Goal: Information Seeking & Learning: Learn about a topic

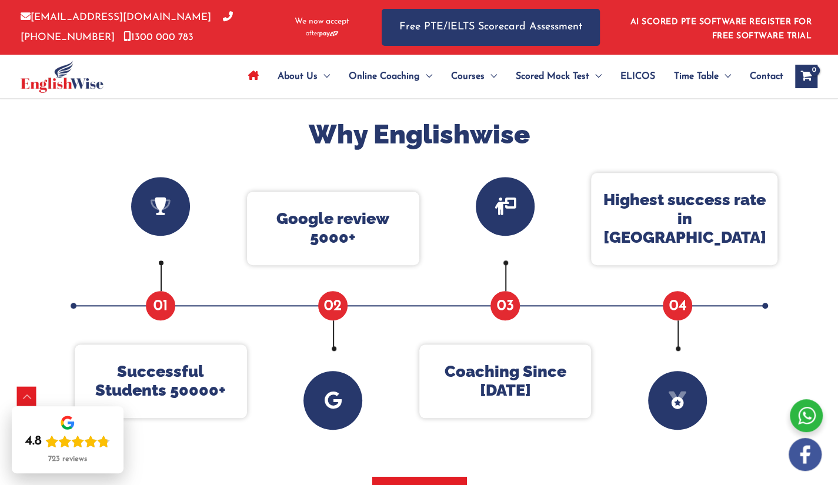
scroll to position [410, 0]
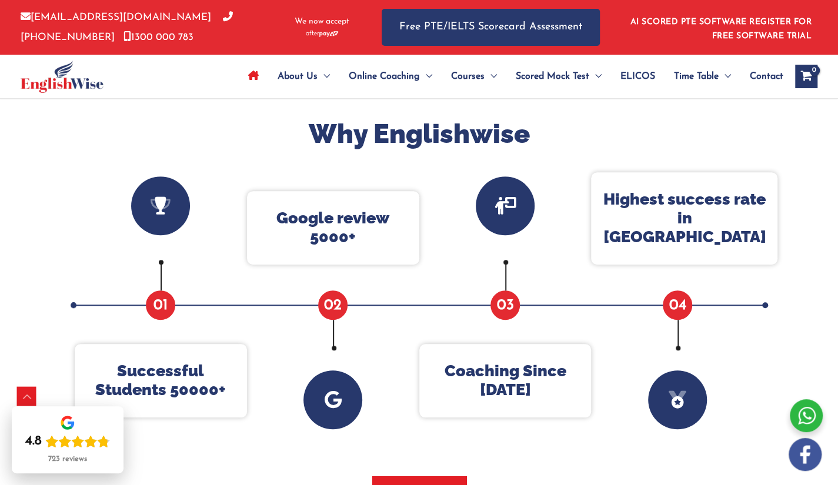
click at [503, 217] on icon at bounding box center [505, 205] width 59 height 59
click at [803, 416] on div at bounding box center [806, 415] width 33 height 33
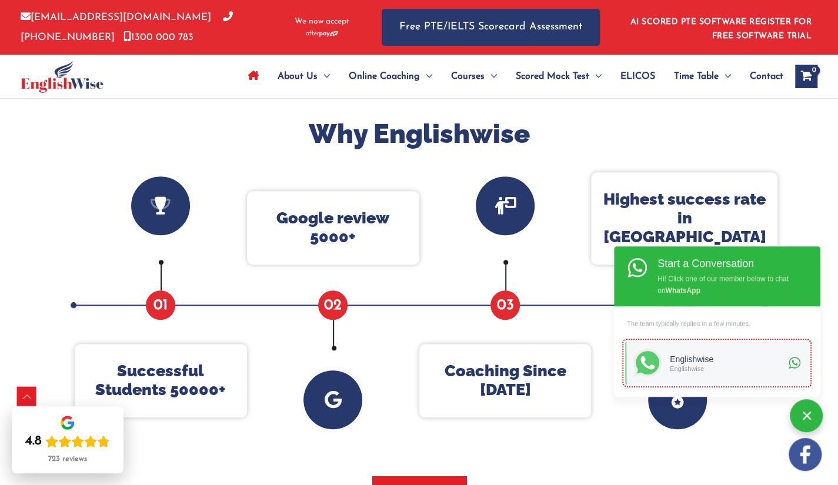
click at [792, 193] on div at bounding box center [419, 313] width 838 height 511
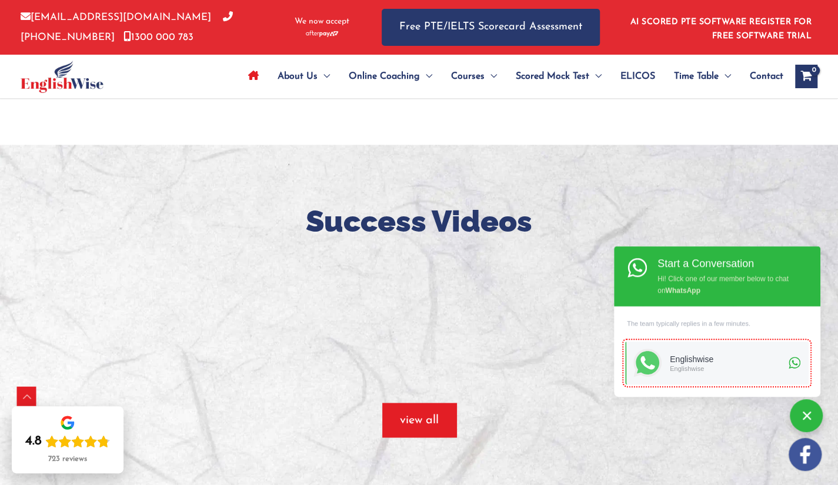
click at [814, 413] on div at bounding box center [806, 415] width 33 height 33
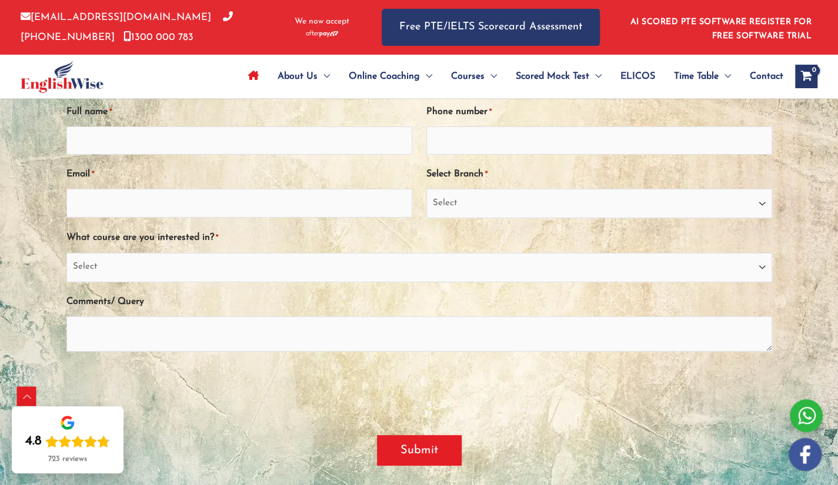
scroll to position [2614, 0]
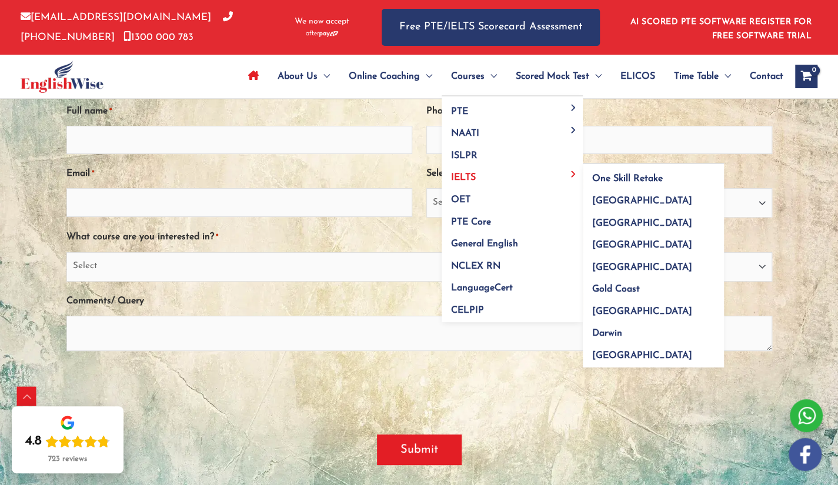
click at [467, 179] on span "IELTS" at bounding box center [463, 177] width 25 height 9
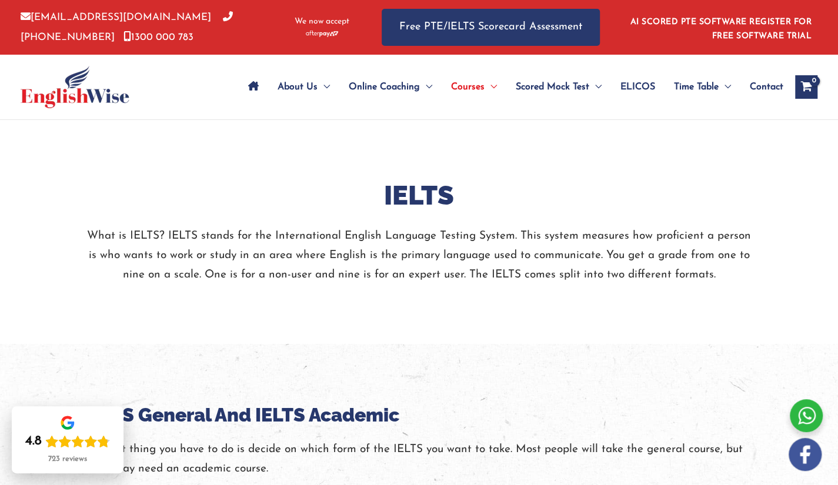
click at [467, 179] on h2 "IELTS" at bounding box center [419, 196] width 670 height 35
click at [642, 47] on div "AI SCORED PTE SOFTWARE REGISTER FOR FREE SOFTWARE TRIAL PTE SOFTWARE Login Regi…" at bounding box center [717, 27] width 200 height 55
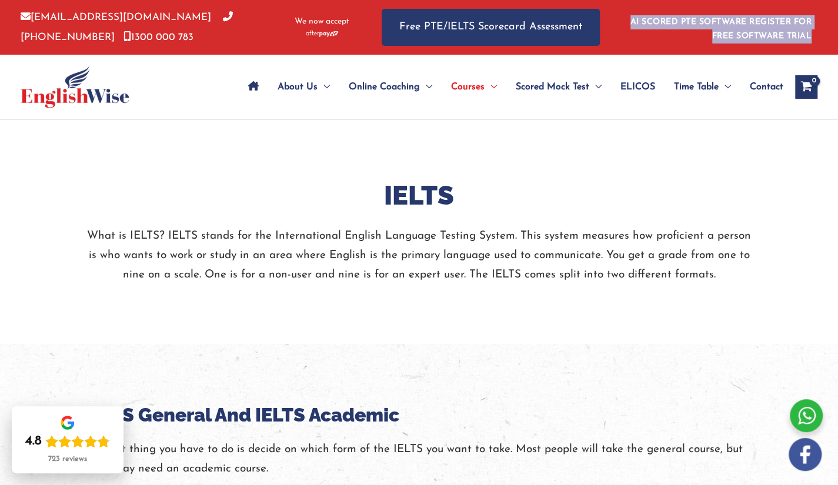
click at [642, 47] on div "AI SCORED PTE SOFTWARE REGISTER FOR FREE SOFTWARE TRIAL PTE SOFTWARE Login Regi…" at bounding box center [717, 27] width 200 height 55
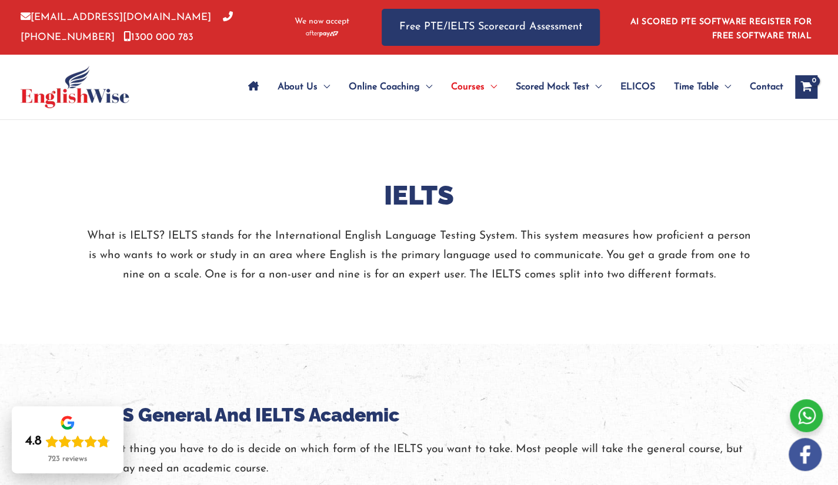
click at [620, 46] on div at bounding box center [620, 27] width 6 height 55
click at [245, 41] on p "[EMAIL_ADDRESS][DOMAIN_NAME] [PHONE_NUMBER] [PHONE_NUMBER]" at bounding box center [150, 27] width 259 height 39
drag, startPoint x: 607, startPoint y: 1, endPoint x: 466, endPoint y: 236, distance: 274.7
click at [466, 236] on p "What is IELTS? IELTS stands for the International English Language Testing Syst…" at bounding box center [419, 255] width 670 height 59
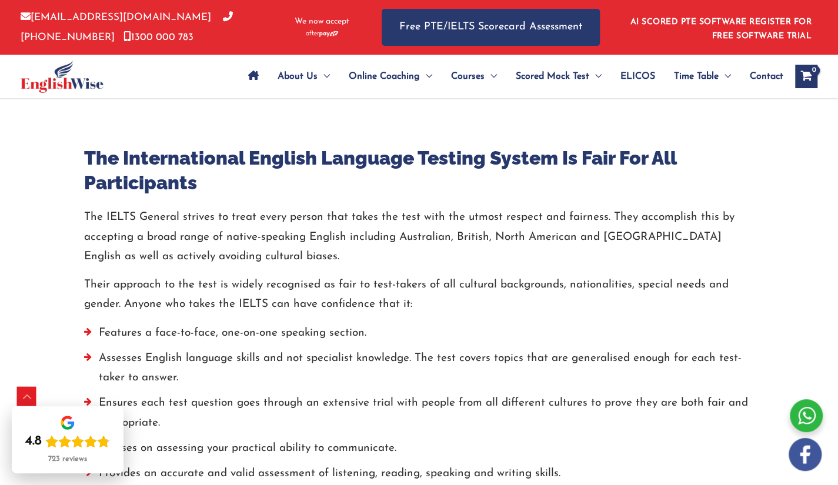
scroll to position [713, 0]
click at [503, 198] on div at bounding box center [419, 201] width 670 height 13
click at [63, 78] on img at bounding box center [62, 77] width 83 height 32
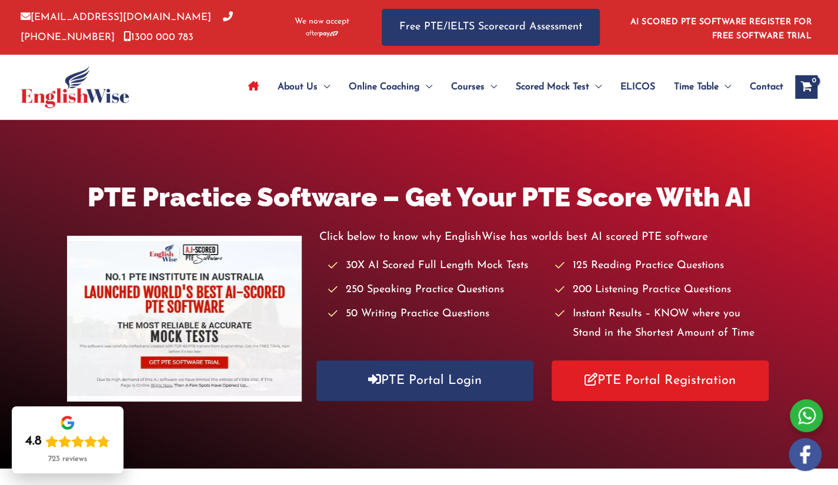
drag, startPoint x: 846, startPoint y: 21, endPoint x: 846, endPoint y: 12, distance: 8.2
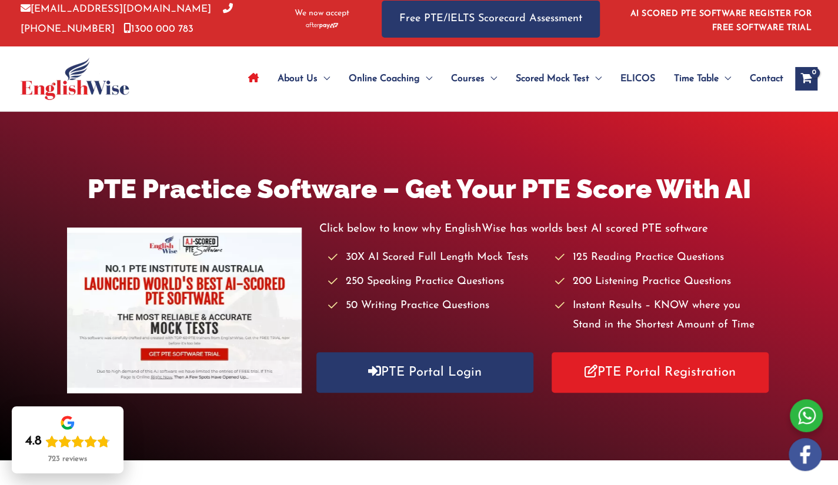
scroll to position [9, 0]
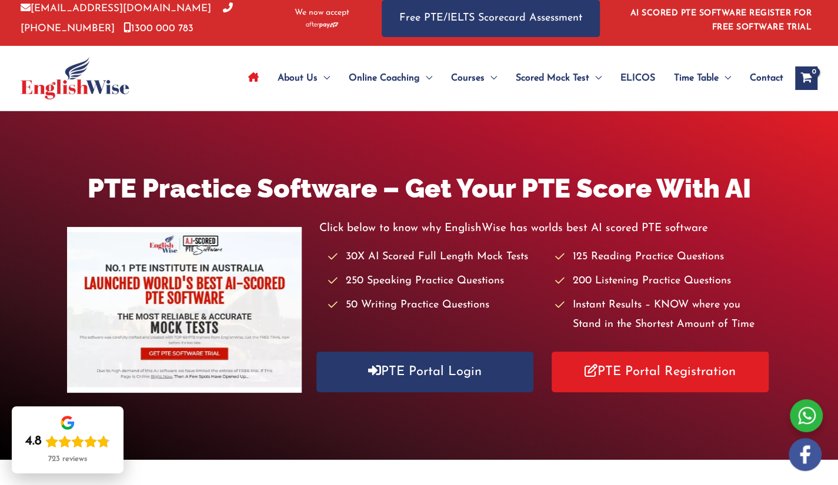
click at [409, 440] on div "PTE Practice Software – Get Your PTE Score With AI Click below to know why Engl…" at bounding box center [419, 285] width 838 height 349
click at [736, 131] on div "PTE Practice Software – Get Your PTE Score With AI Click below to know why Engl…" at bounding box center [419, 285] width 838 height 349
